Goal: Task Accomplishment & Management: Manage account settings

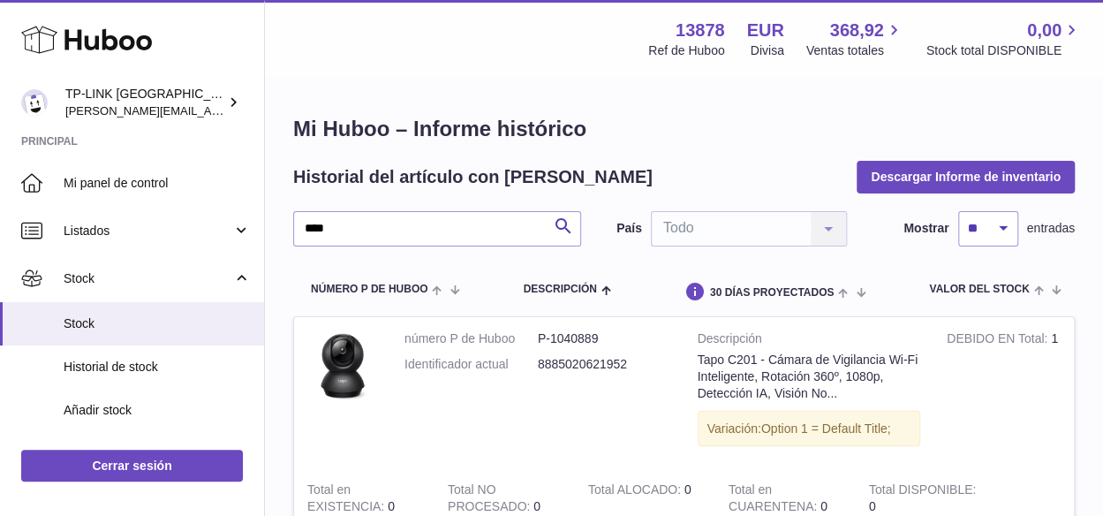
drag, startPoint x: 374, startPoint y: 230, endPoint x: 261, endPoint y: 230, distance: 113.0
click at [262, 229] on div "Huboo TP-LINK [GEOGRAPHIC_DATA], SOCIEDAD LIMITADA [PERSON_NAME][EMAIL_ADDRESS]…" at bounding box center [551, 374] width 1103 height 749
type input "******"
click at [556, 219] on icon "submit" at bounding box center [563, 226] width 21 height 22
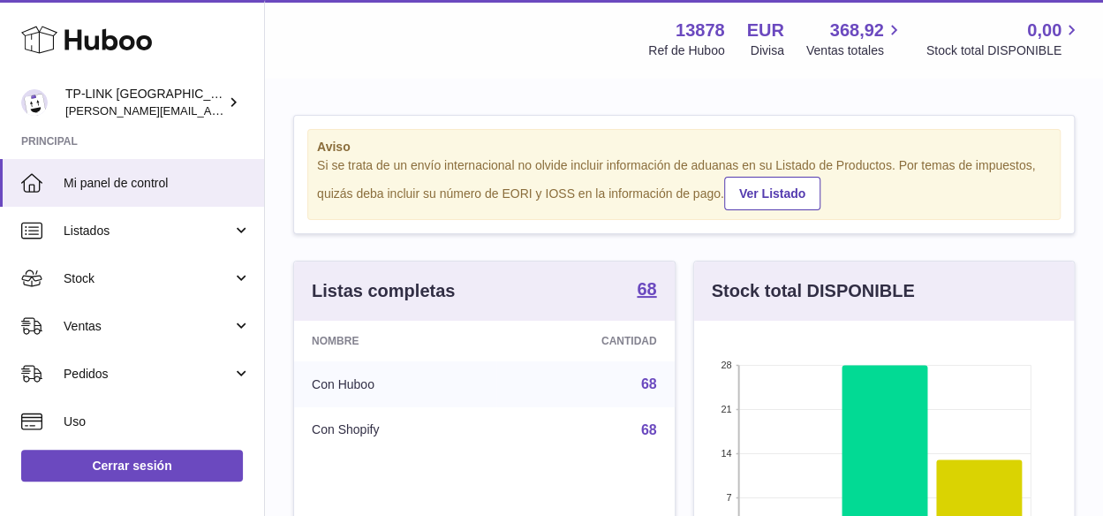
scroll to position [275, 380]
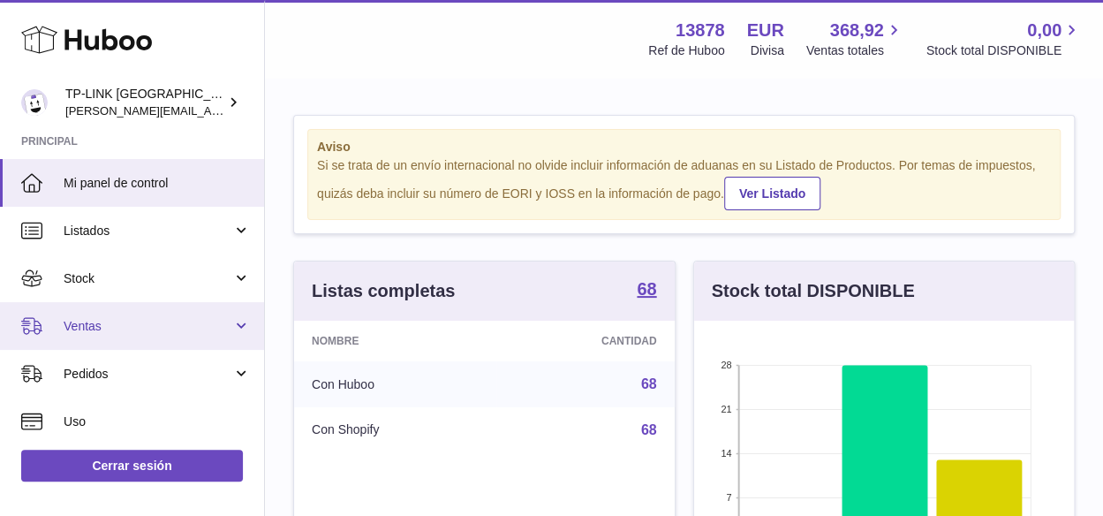
click at [241, 322] on link "Ventas" at bounding box center [132, 326] width 264 height 48
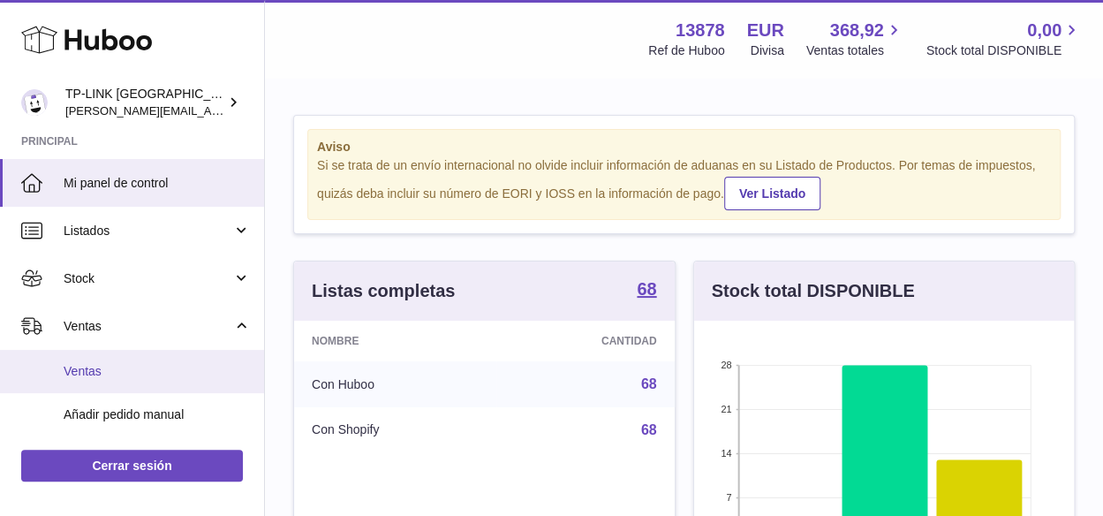
click at [132, 370] on span "Ventas" at bounding box center [157, 371] width 187 height 17
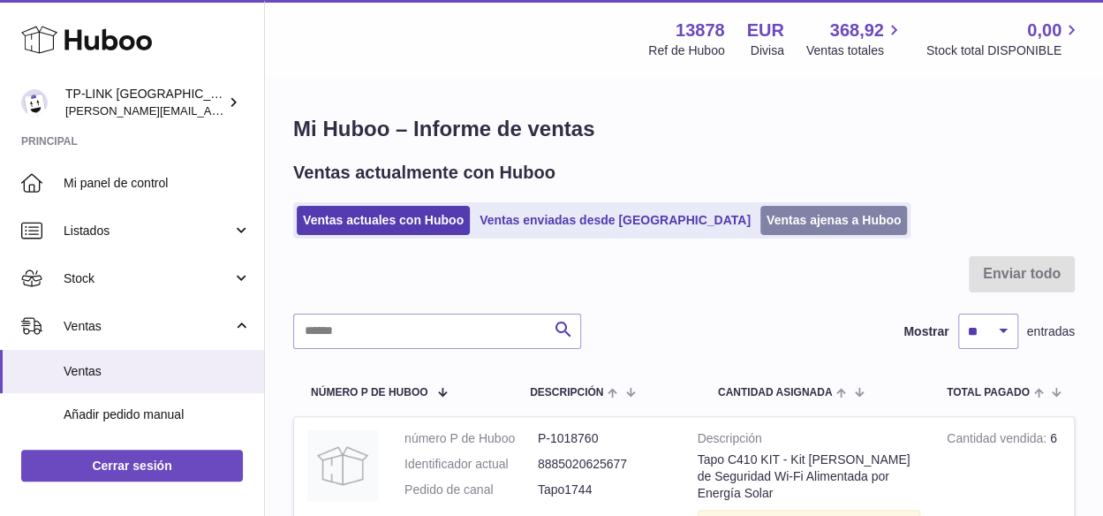
click at [763, 220] on link "Ventas ajenas a Huboo" at bounding box center [833, 220] width 147 height 29
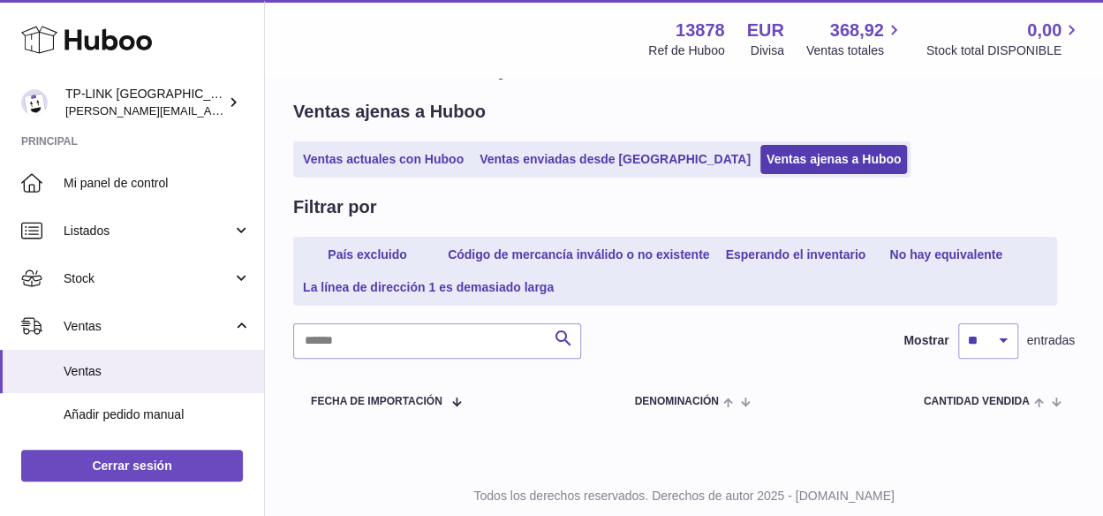
scroll to position [109, 0]
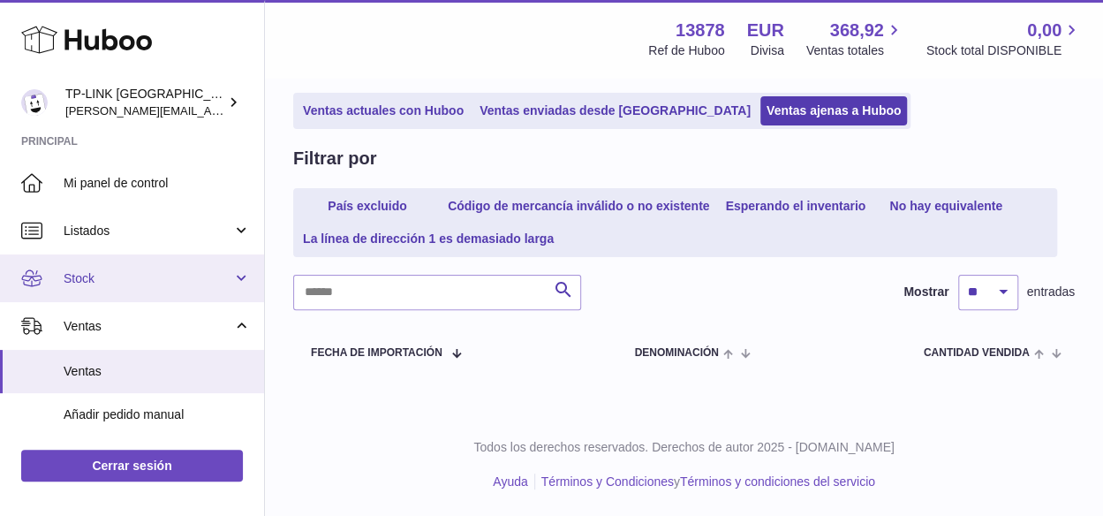
click at [234, 278] on link "Stock" at bounding box center [132, 278] width 264 height 48
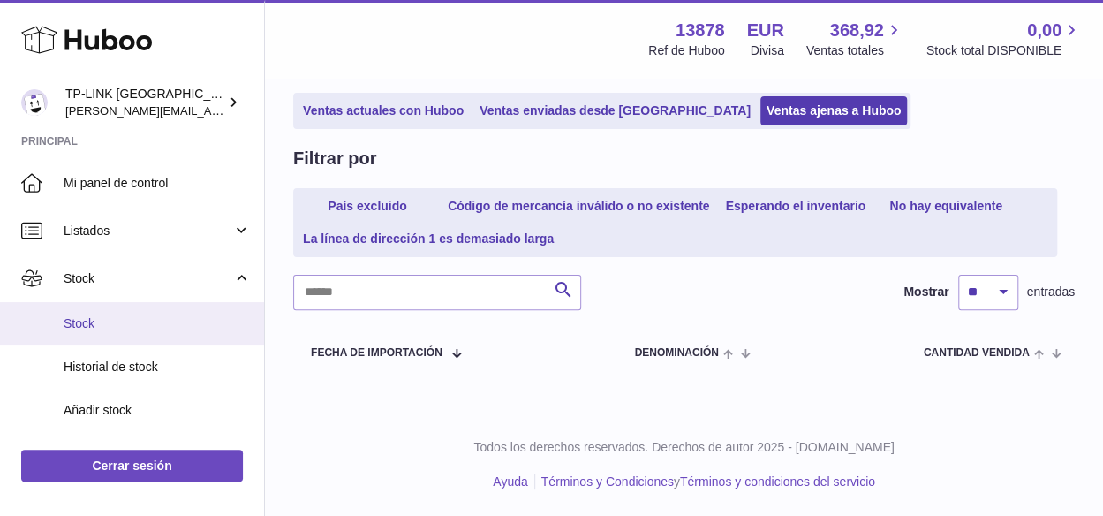
click at [129, 324] on span "Stock" at bounding box center [157, 323] width 187 height 17
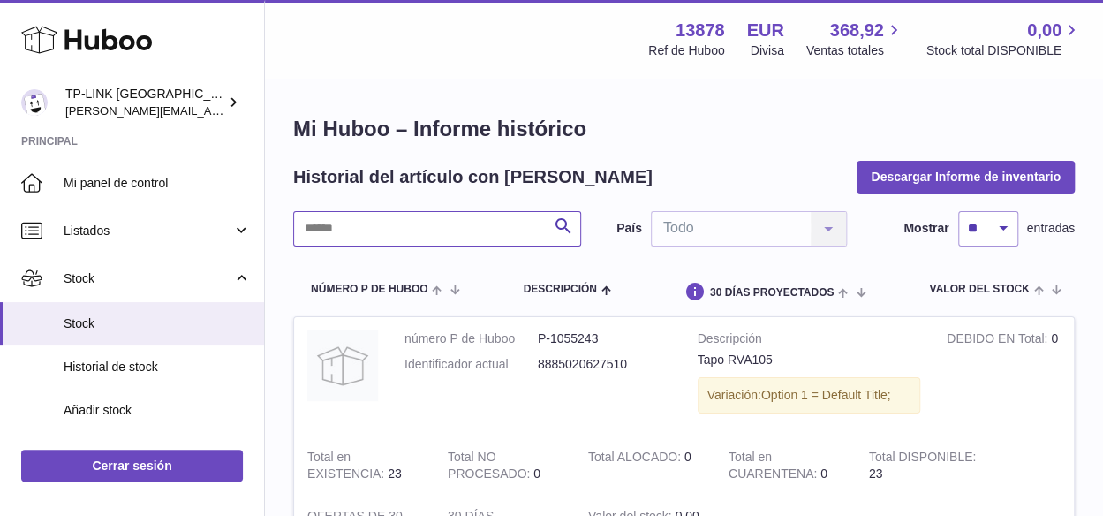
click at [417, 231] on input "text" at bounding box center [437, 228] width 288 height 35
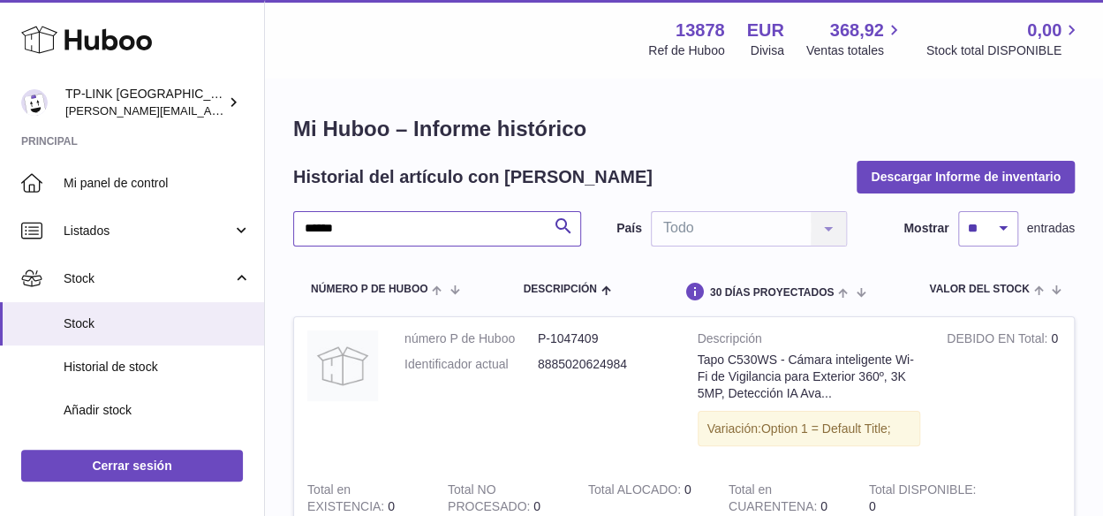
drag, startPoint x: 383, startPoint y: 232, endPoint x: 282, endPoint y: 229, distance: 100.7
click at [282, 229] on div "[PERSON_NAME] – Informe histórico Historial del artículo con [PERSON_NAME] Info…" at bounding box center [684, 362] width 838 height 566
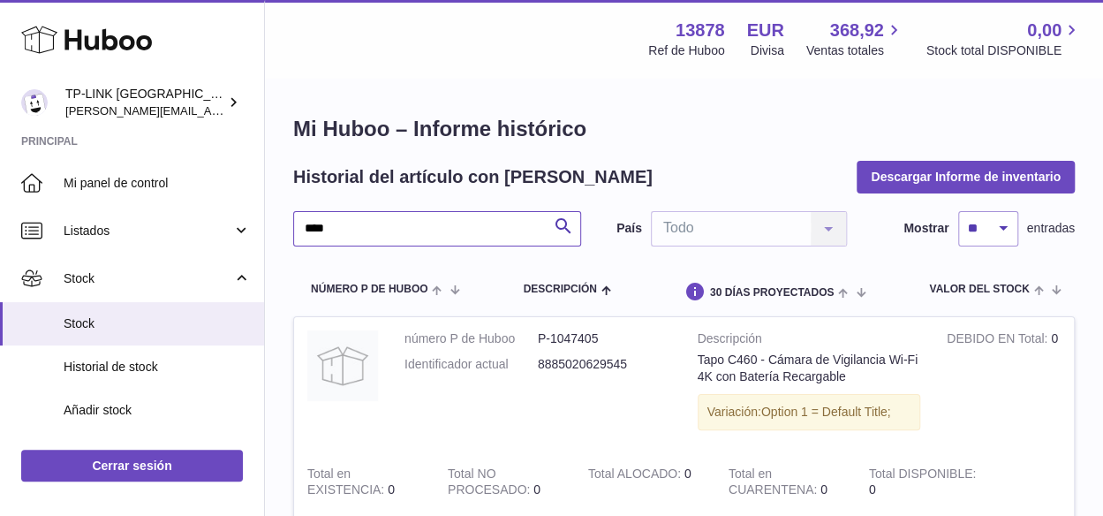
drag, startPoint x: 377, startPoint y: 228, endPoint x: 265, endPoint y: 211, distance: 113.4
click at [265, 211] on div "Mi Huboo – Informe histórico Historial del artículo con [PERSON_NAME] Informe d…" at bounding box center [684, 353] width 838 height 549
type input "*"
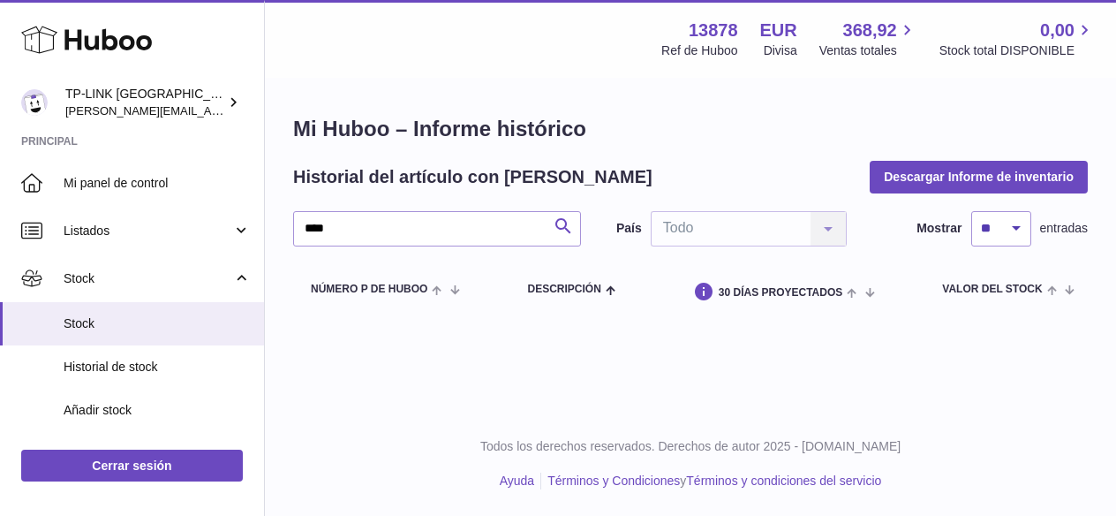
click at [565, 219] on icon "submit" at bounding box center [563, 226] width 21 height 22
click at [473, 230] on input "****" at bounding box center [437, 228] width 288 height 35
click at [560, 223] on icon "submit" at bounding box center [563, 226] width 21 height 22
click at [561, 220] on icon "submit" at bounding box center [563, 226] width 21 height 22
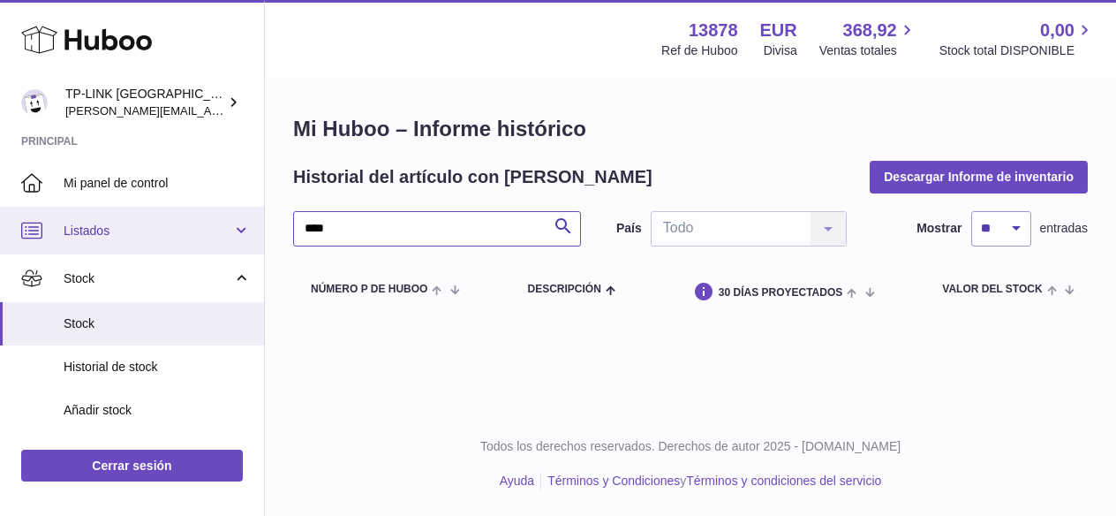
drag, startPoint x: 351, startPoint y: 230, endPoint x: 249, endPoint y: 230, distance: 102.4
click at [249, 230] on div "Huboo TP-LINK [GEOGRAPHIC_DATA], SOCIEDAD LIMITADA [PERSON_NAME][EMAIL_ADDRESS]…" at bounding box center [558, 258] width 1116 height 516
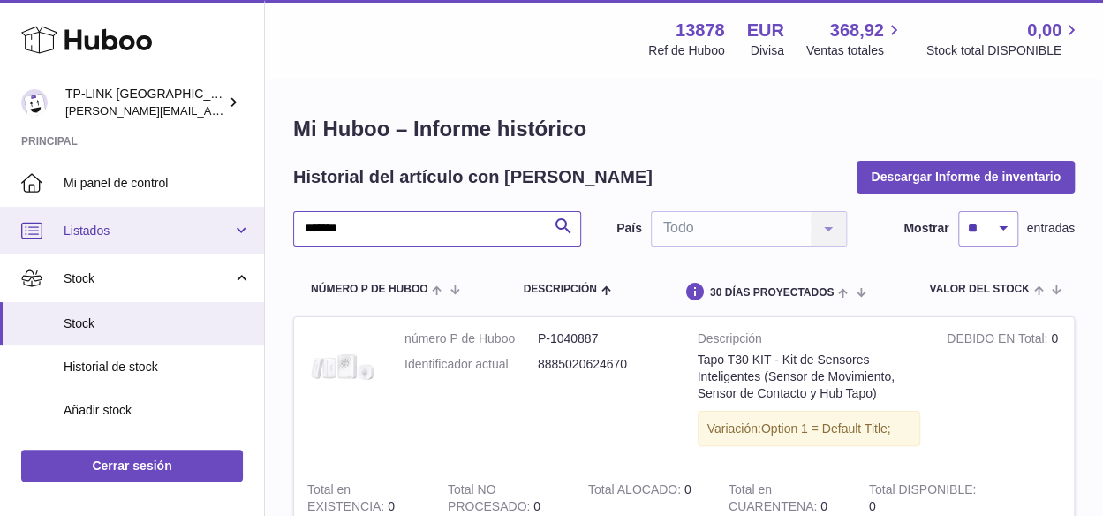
drag, startPoint x: 323, startPoint y: 226, endPoint x: 207, endPoint y: 224, distance: 116.5
click at [207, 224] on div "Huboo TP-LINK [GEOGRAPHIC_DATA], SOCIEDAD LIMITADA [PERSON_NAME][EMAIL_ADDRESS]…" at bounding box center [551, 383] width 1103 height 766
drag, startPoint x: 378, startPoint y: 224, endPoint x: 237, endPoint y: 218, distance: 141.4
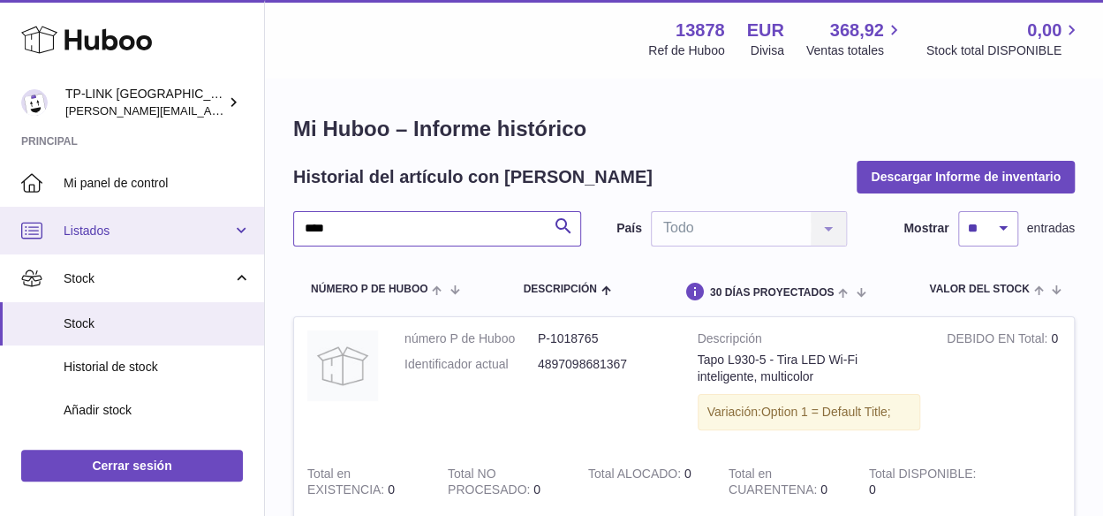
drag, startPoint x: 380, startPoint y: 231, endPoint x: 247, endPoint y: 218, distance: 133.1
click at [249, 218] on div "Huboo TP-LINK [GEOGRAPHIC_DATA], SOCIEDAD LIMITADA [PERSON_NAME][EMAIL_ADDRESS]…" at bounding box center [551, 366] width 1103 height 733
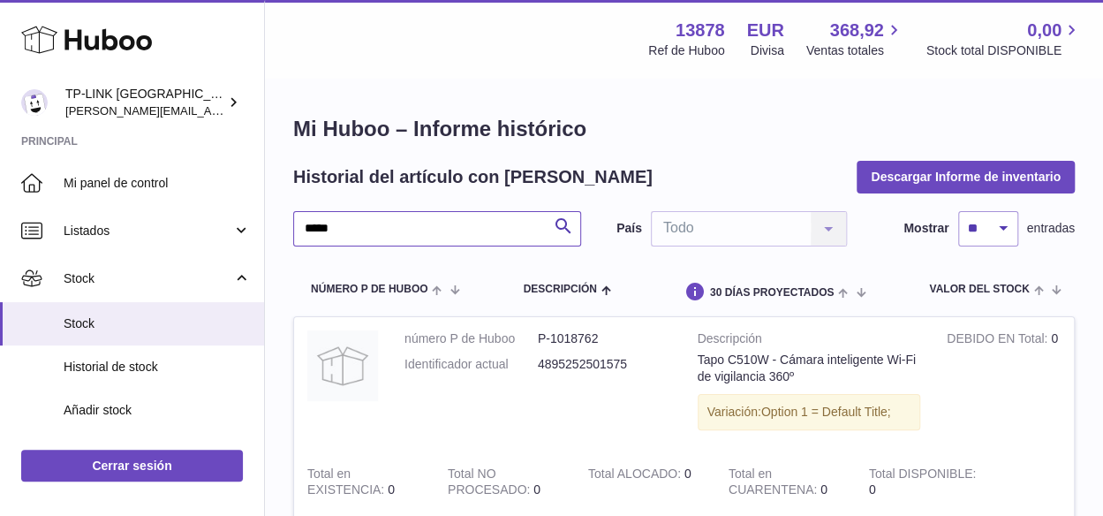
drag, startPoint x: 360, startPoint y: 225, endPoint x: 293, endPoint y: 218, distance: 67.5
click at [288, 222] on div "Mi Huboo – Informe histórico Historial del artículo con [PERSON_NAME] Informe d…" at bounding box center [684, 362] width 838 height 566
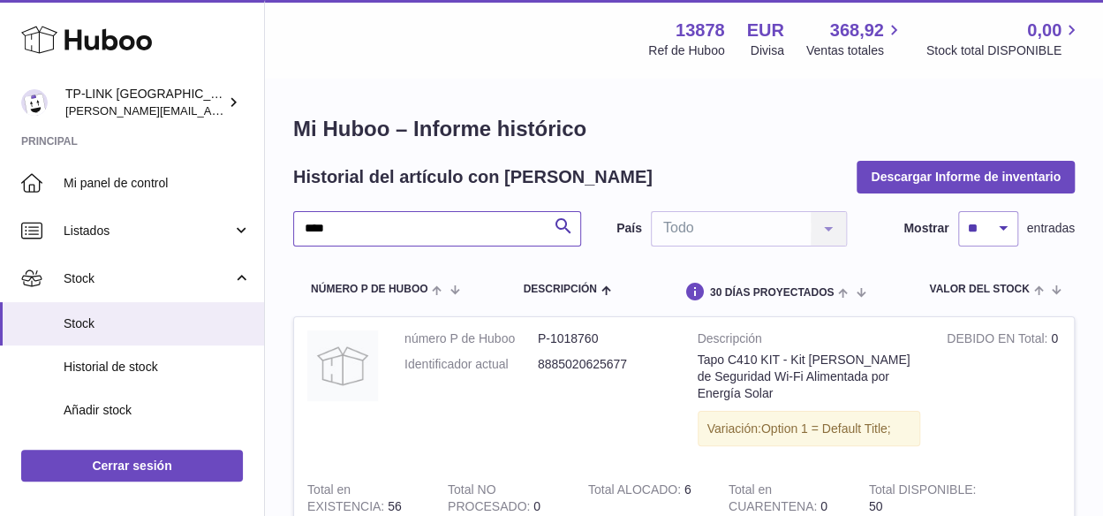
click at [307, 229] on input "****" at bounding box center [437, 228] width 288 height 35
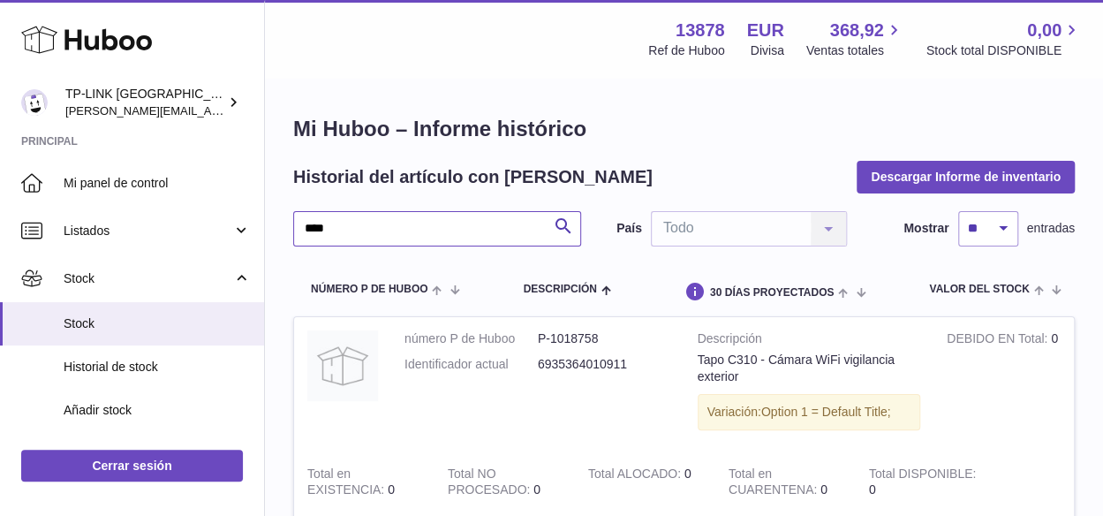
drag, startPoint x: 350, startPoint y: 223, endPoint x: 274, endPoint y: 222, distance: 75.9
click at [274, 222] on div "Mi Huboo – Informe histórico Historial del artículo con [PERSON_NAME] Informe d…" at bounding box center [684, 353] width 838 height 549
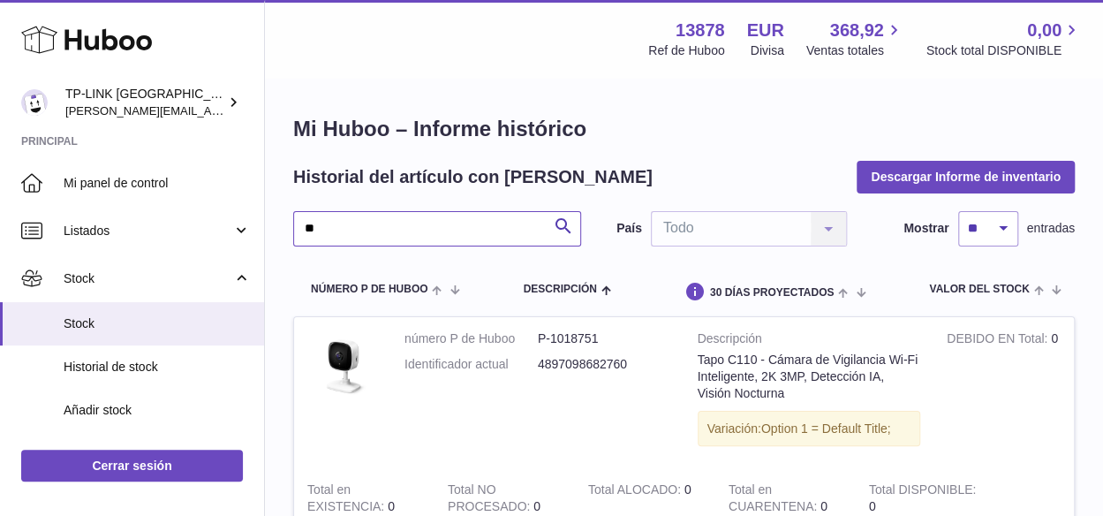
type input "*"
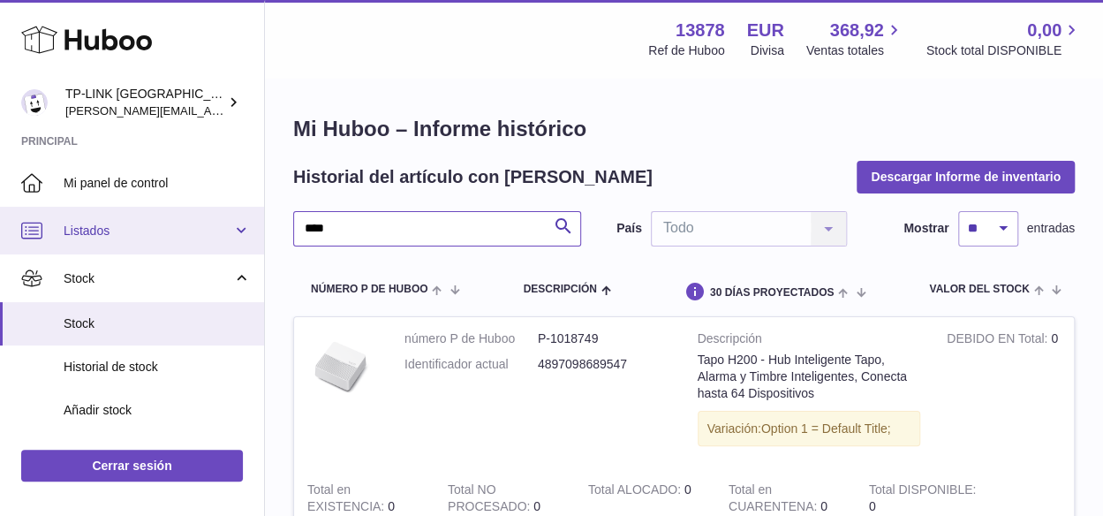
drag, startPoint x: 280, startPoint y: 216, endPoint x: 254, endPoint y: 213, distance: 25.8
click at [254, 213] on div "Huboo TP-LINK [GEOGRAPHIC_DATA], SOCIEDAD LIMITADA [PERSON_NAME][EMAIL_ADDRESS]…" at bounding box center [551, 374] width 1103 height 749
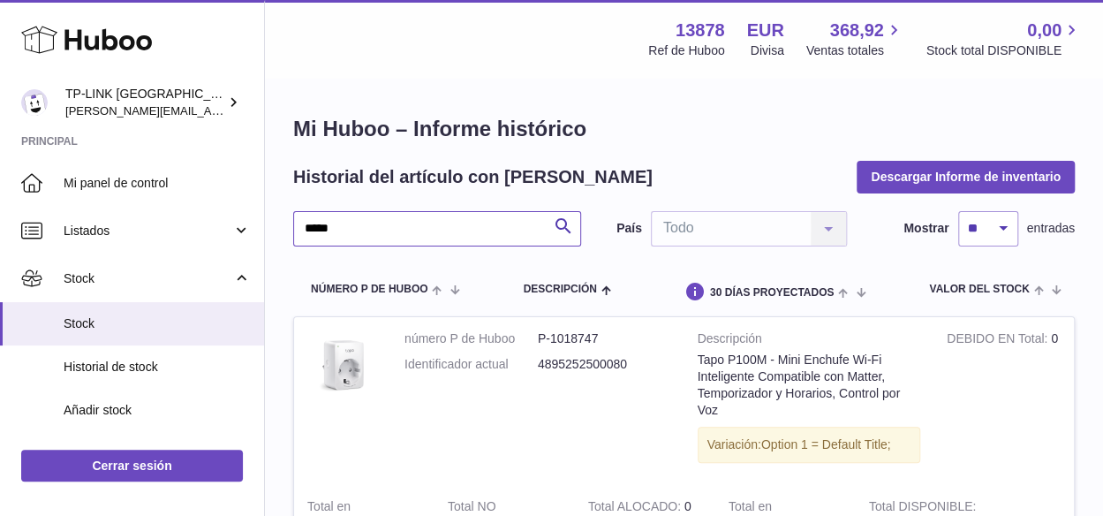
drag, startPoint x: 365, startPoint y: 229, endPoint x: 281, endPoint y: 232, distance: 83.9
click at [281, 232] on div "Mi Huboo – Informe histórico Historial del artículo con [PERSON_NAME] Informe d…" at bounding box center [684, 378] width 838 height 599
drag, startPoint x: 360, startPoint y: 226, endPoint x: 281, endPoint y: 227, distance: 79.5
click at [281, 227] on div "Mi Huboo – Informe histórico Historial del artículo con [PERSON_NAME] Informe d…" at bounding box center [684, 370] width 838 height 583
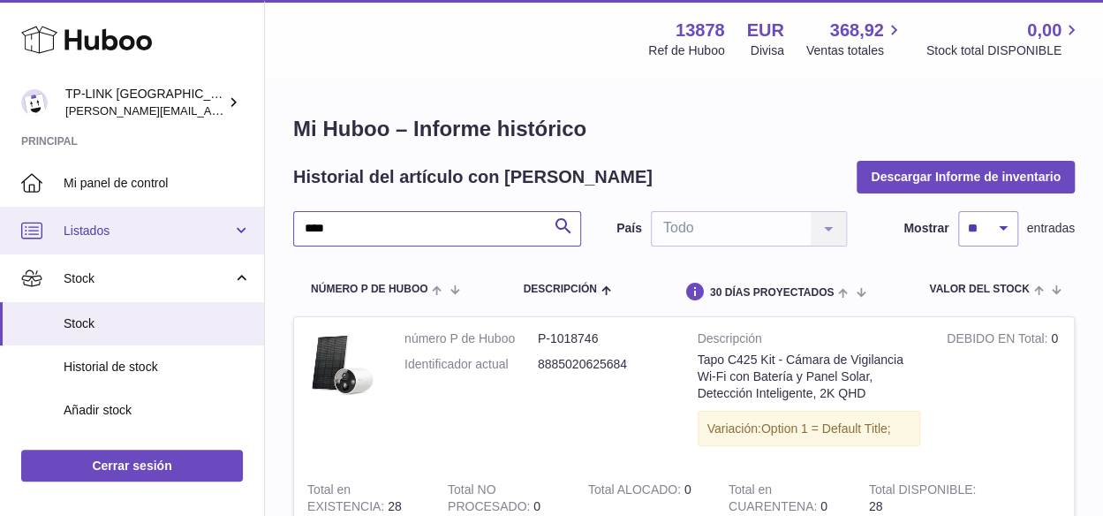
drag, startPoint x: 337, startPoint y: 222, endPoint x: 254, endPoint y: 226, distance: 83.1
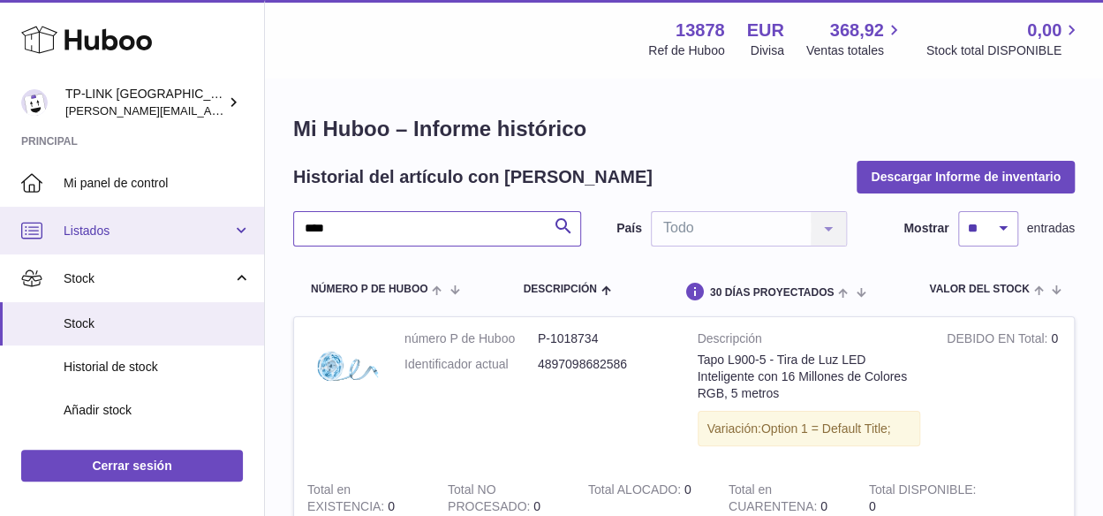
drag, startPoint x: 364, startPoint y: 221, endPoint x: 252, endPoint y: 220, distance: 111.2
drag, startPoint x: 378, startPoint y: 222, endPoint x: 236, endPoint y: 221, distance: 142.1
click at [240, 219] on div "Huboo TP-LINK [GEOGRAPHIC_DATA], SOCIEDAD LIMITADA [PERSON_NAME][EMAIL_ADDRESS]…" at bounding box center [551, 374] width 1103 height 749
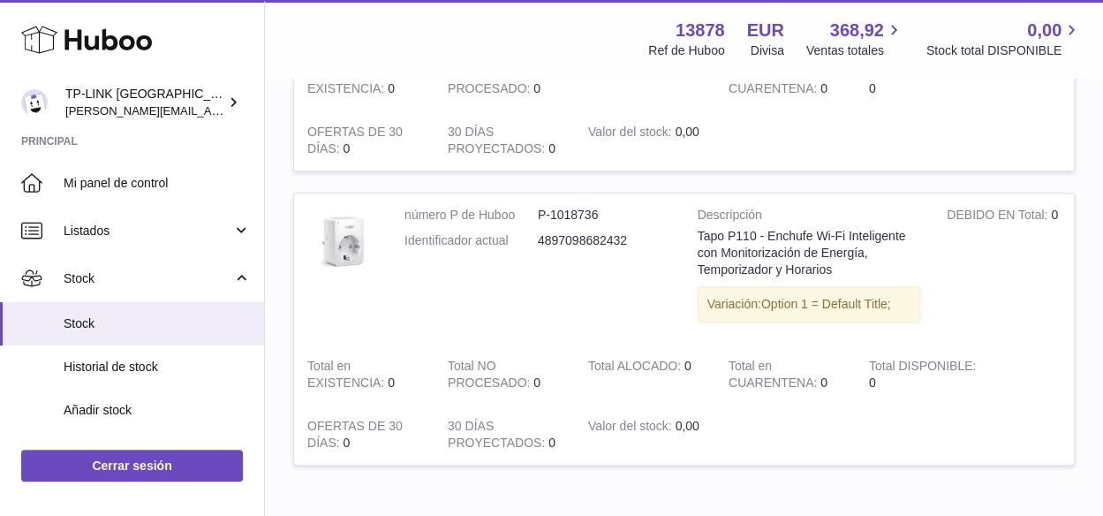
scroll to position [530, 0]
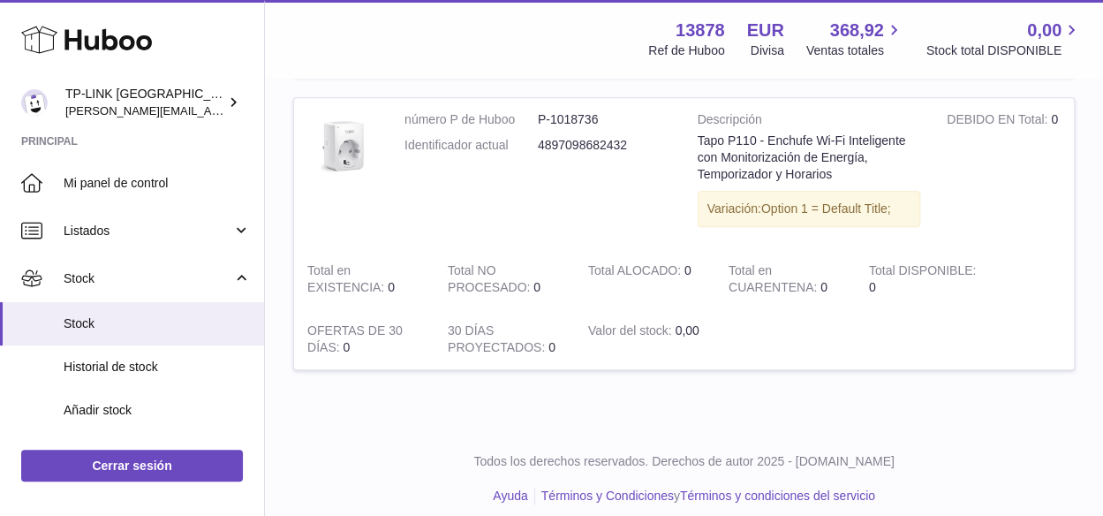
type input "****"
